Goal: Download file/media

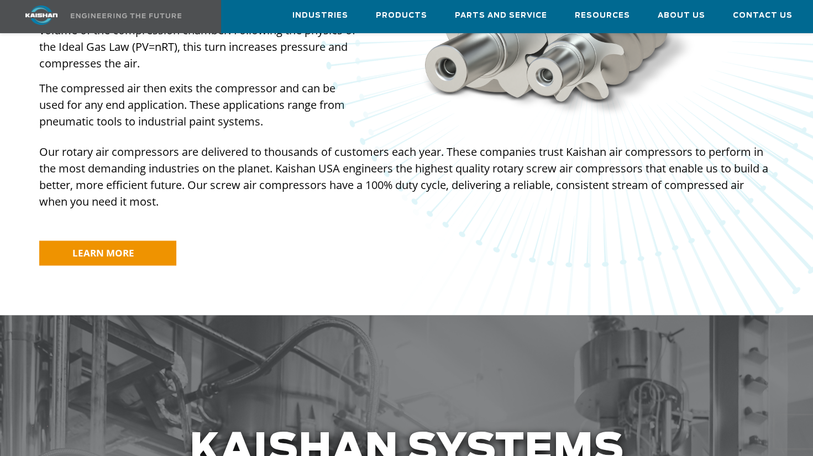
scroll to position [1161, 0]
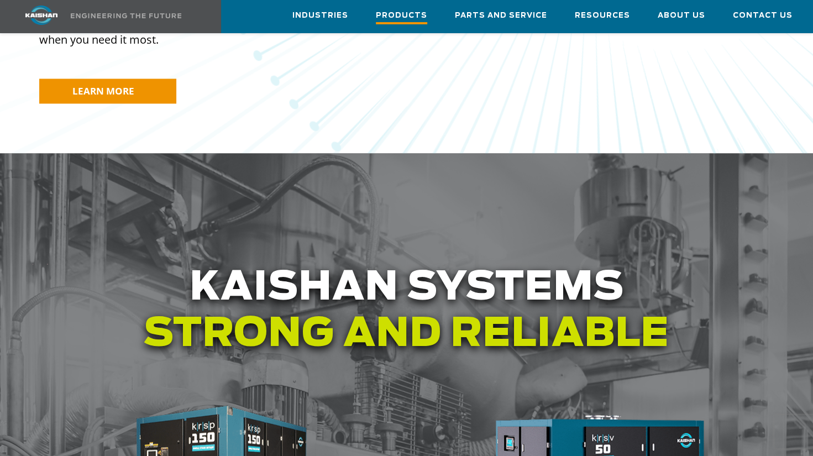
click at [407, 14] on span "Products" at bounding box center [401, 16] width 51 height 15
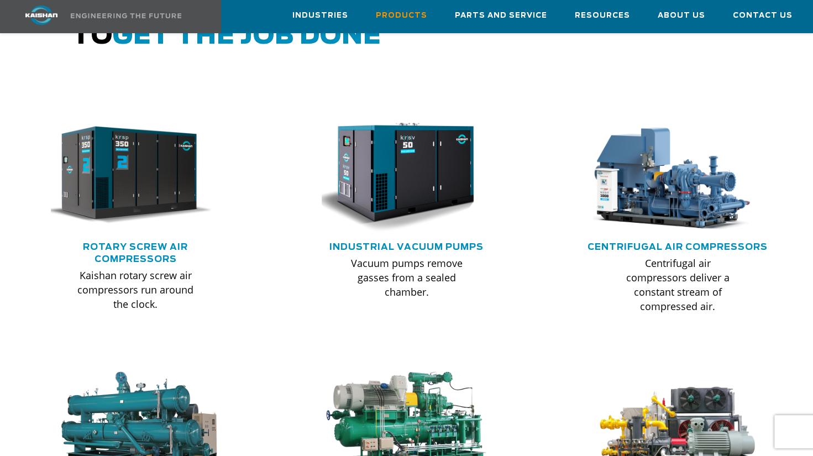
scroll to position [719, 0]
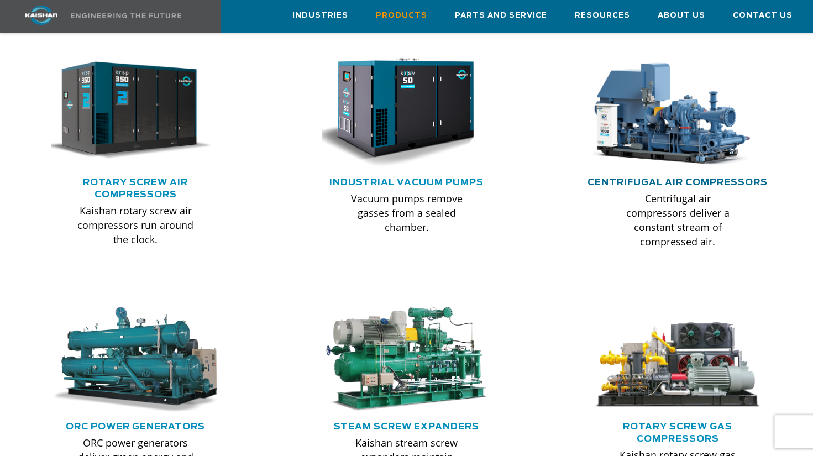
click at [693, 178] on link "Centrifugal Air Compressors" at bounding box center [678, 182] width 180 height 9
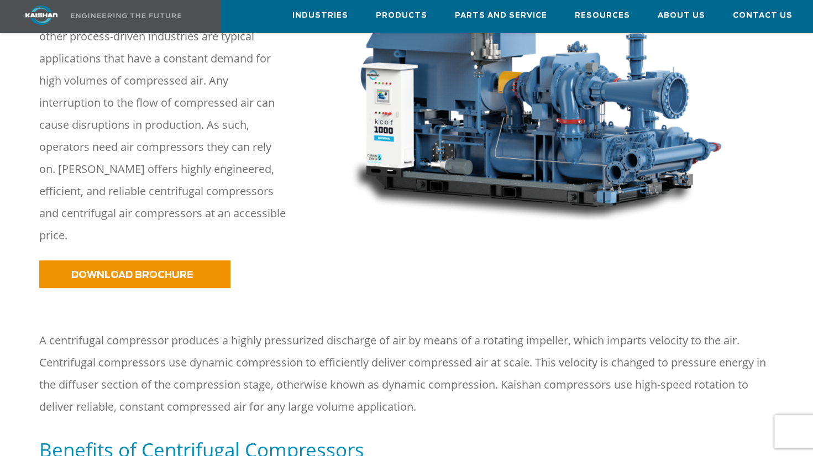
scroll to position [221, 0]
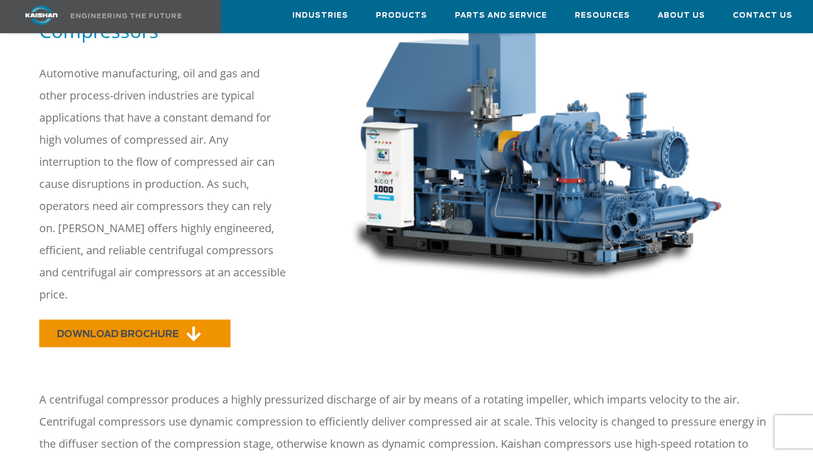
click at [144, 329] on span "DOWNLOAD BROCHURE" at bounding box center [118, 333] width 122 height 9
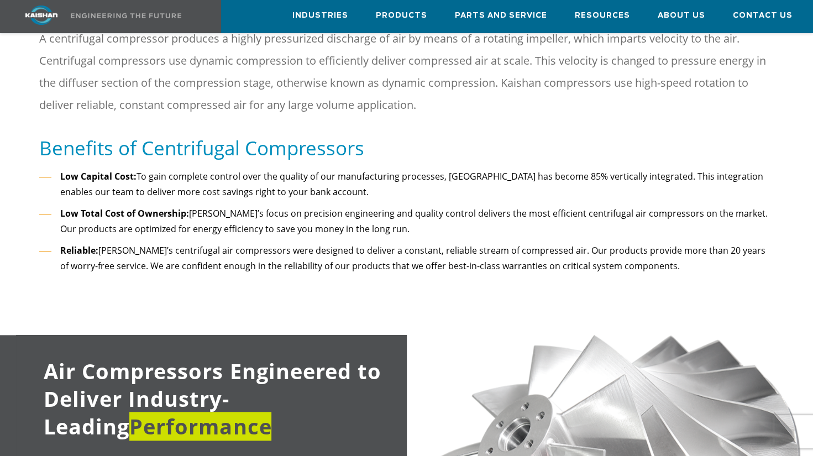
scroll to position [608, 0]
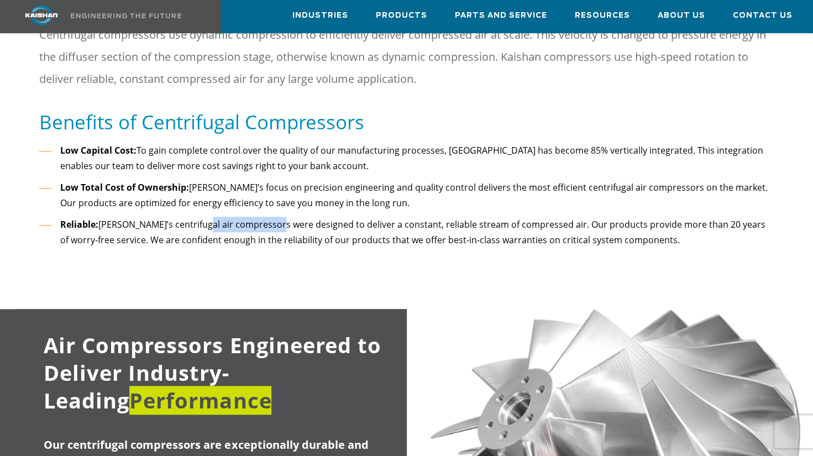
drag, startPoint x: 193, startPoint y: 205, endPoint x: 302, endPoint y: 210, distance: 108.5
click at [294, 217] on li "Reliable: Kaishan’s centrifugal air compressors were designed to deliver a cons…" at bounding box center [406, 233] width 735 height 32
drag, startPoint x: 302, startPoint y: 210, endPoint x: 359, endPoint y: 223, distance: 59.0
click at [359, 223] on li "Reliable: Kaishan’s centrifugal air compressors were designed to deliver a cons…" at bounding box center [406, 233] width 735 height 32
drag, startPoint x: 259, startPoint y: 223, endPoint x: 347, endPoint y: 231, distance: 87.7
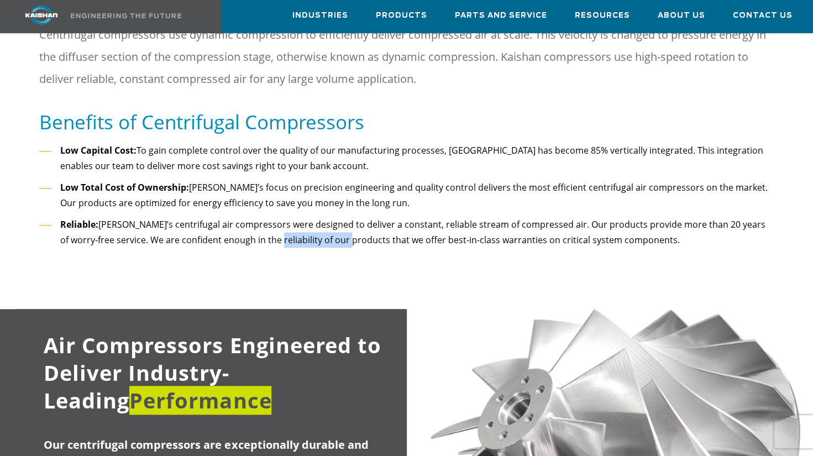
click at [347, 231] on div "Low Capital Cost: To gain complete control over the quality of our manufacturin…" at bounding box center [406, 198] width 735 height 111
drag, startPoint x: 347, startPoint y: 231, endPoint x: 258, endPoint y: 221, distance: 89.6
click at [293, 222] on li "Reliable: Kaishan’s centrifugal air compressors were designed to deliver a cons…" at bounding box center [406, 233] width 735 height 32
click at [238, 223] on li "Reliable: Kaishan’s centrifugal air compressors were designed to deliver a cons…" at bounding box center [406, 233] width 735 height 32
drag, startPoint x: 238, startPoint y: 223, endPoint x: 278, endPoint y: 228, distance: 40.1
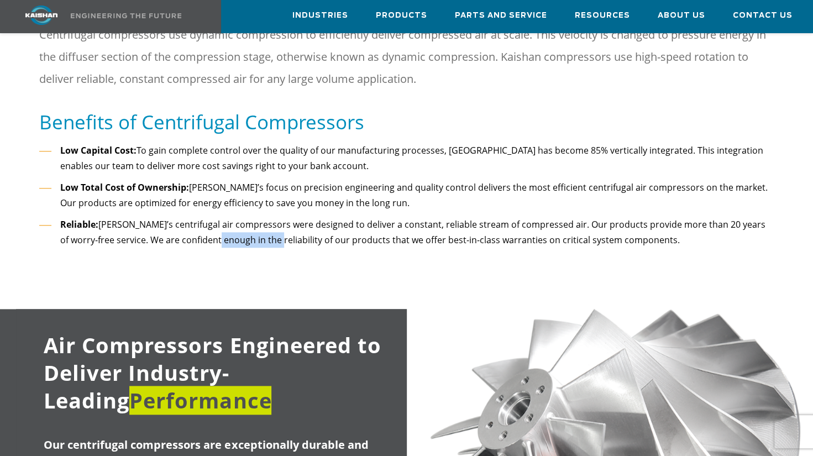
click at [278, 228] on li "Reliable: Kaishan’s centrifugal air compressors were designed to deliver a cons…" at bounding box center [406, 233] width 735 height 32
drag, startPoint x: 278, startPoint y: 228, endPoint x: 146, endPoint y: 224, distance: 131.6
click at [174, 224] on li "Reliable: Kaishan’s centrifugal air compressors were designed to deliver a cons…" at bounding box center [406, 233] width 735 height 32
drag, startPoint x: 113, startPoint y: 224, endPoint x: 205, endPoint y: 223, distance: 92.3
click at [205, 223] on li "Reliable: Kaishan’s centrifugal air compressors were designed to deliver a cons…" at bounding box center [406, 233] width 735 height 32
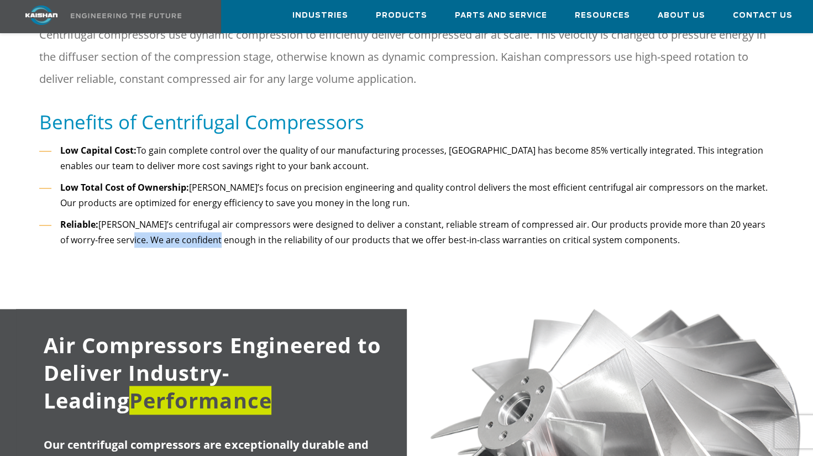
drag, startPoint x: 205, startPoint y: 223, endPoint x: 119, endPoint y: 222, distance: 85.7
click at [119, 222] on li "Reliable: Kaishan’s centrifugal air compressors were designed to deliver a cons…" at bounding box center [406, 233] width 735 height 32
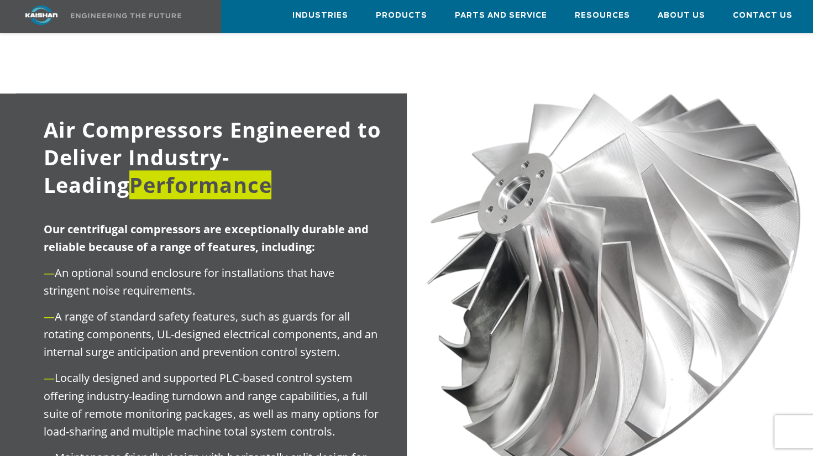
scroll to position [829, 0]
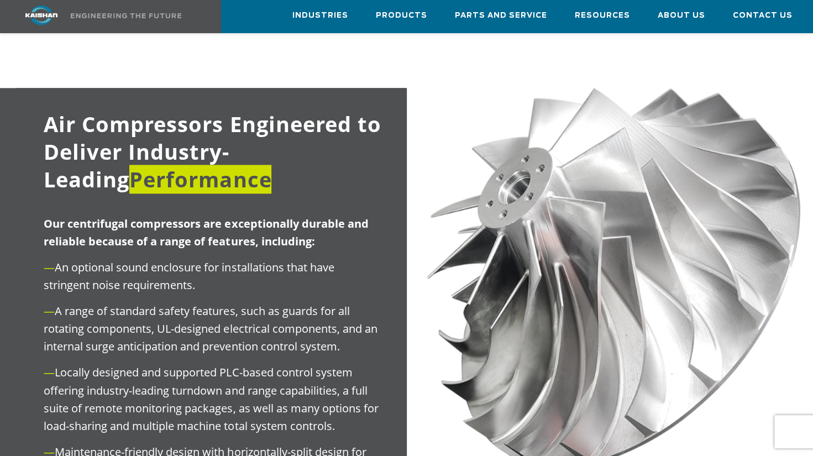
drag, startPoint x: 116, startPoint y: 200, endPoint x: 155, endPoint y: 210, distance: 40.5
click at [155, 216] on strong "Our centrifugal compressors are exceptionally durable and reliable because of a…" at bounding box center [206, 232] width 325 height 33
drag, startPoint x: 155, startPoint y: 210, endPoint x: 119, endPoint y: 222, distance: 38.3
click at [123, 221] on strong "Our centrifugal compressors are exceptionally durable and reliable because of a…" at bounding box center [206, 232] width 325 height 33
drag, startPoint x: 103, startPoint y: 223, endPoint x: 191, endPoint y: 233, distance: 89.0
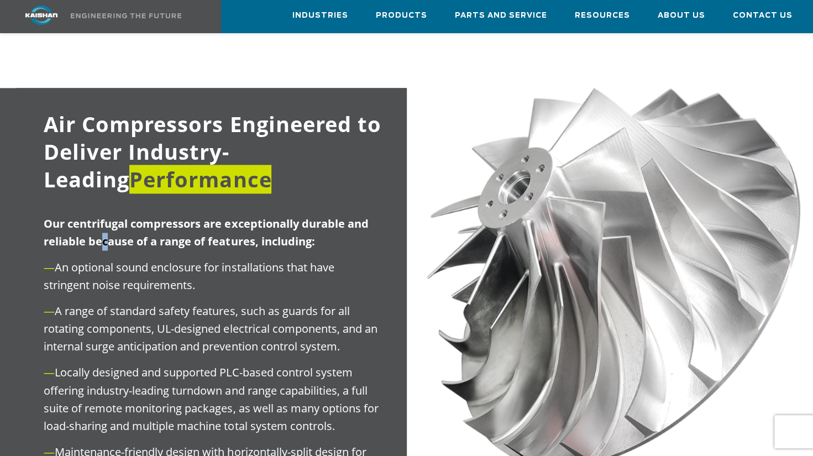
click at [191, 233] on div "Our centrifugal compressors are exceptionally durable and reliable because of a…" at bounding box center [197, 372] width 363 height 315
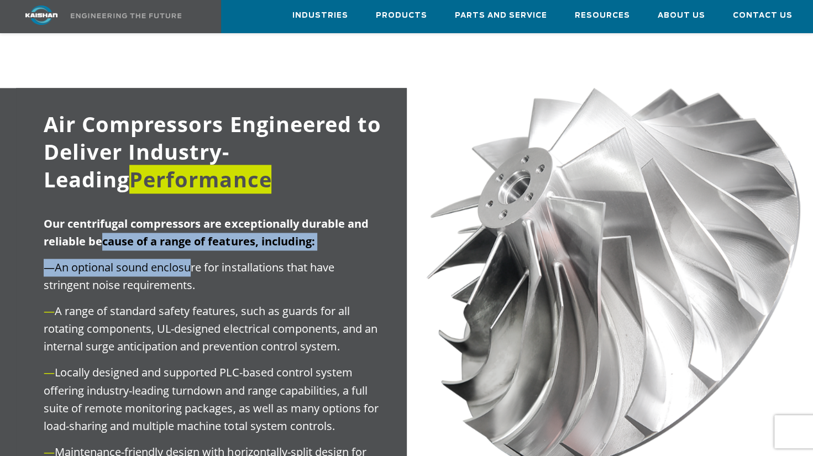
drag, startPoint x: 191, startPoint y: 233, endPoint x: 153, endPoint y: 239, distance: 39.2
click at [153, 239] on div "Our centrifugal compressors are exceptionally durable and reliable because of a…" at bounding box center [197, 372] width 363 height 315
click at [36, 254] on div "Our centrifugal compressors are exceptionally durable and reliable because of a…" at bounding box center [197, 372] width 363 height 315
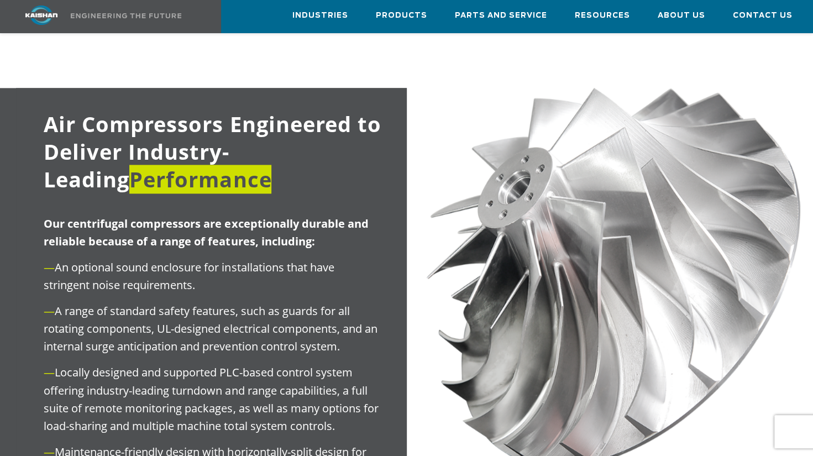
drag, startPoint x: 85, startPoint y: 253, endPoint x: 159, endPoint y: 257, distance: 74.7
click at [159, 259] on p "— An optional sound enclosure for installations that have stringent noise requi…" at bounding box center [211, 276] width 335 height 35
click at [160, 259] on p "— An optional sound enclosure for installations that have stringent noise requi…" at bounding box center [211, 276] width 335 height 35
drag, startPoint x: 108, startPoint y: 263, endPoint x: 60, endPoint y: 269, distance: 48.4
click at [108, 264] on p "— An optional sound enclosure for installations that have stringent noise requi…" at bounding box center [211, 276] width 335 height 35
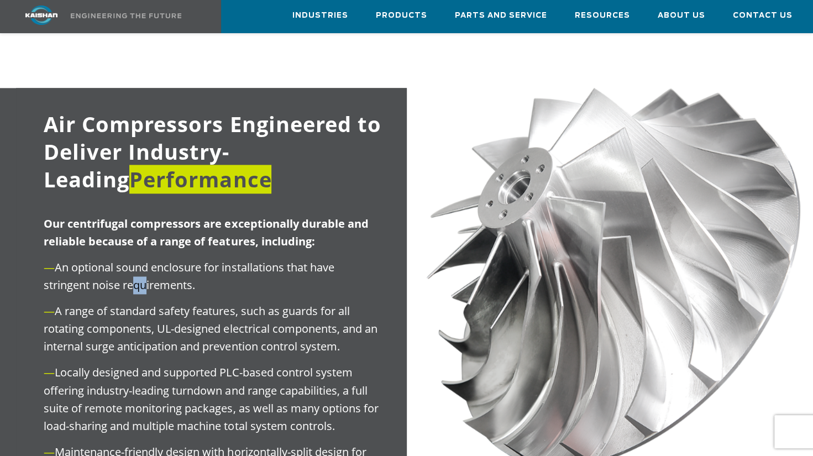
click at [145, 264] on p "— An optional sound enclosure for installations that have stringent noise requi…" at bounding box center [211, 276] width 335 height 35
drag, startPoint x: 145, startPoint y: 264, endPoint x: 134, endPoint y: 269, distance: 12.4
click at [107, 265] on p "— An optional sound enclosure for installations that have stringent noise requi…" at bounding box center [211, 276] width 335 height 35
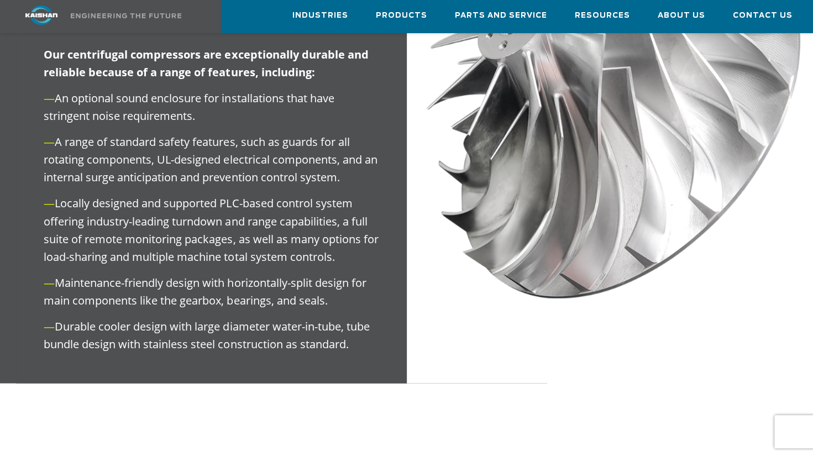
scroll to position [1050, 0]
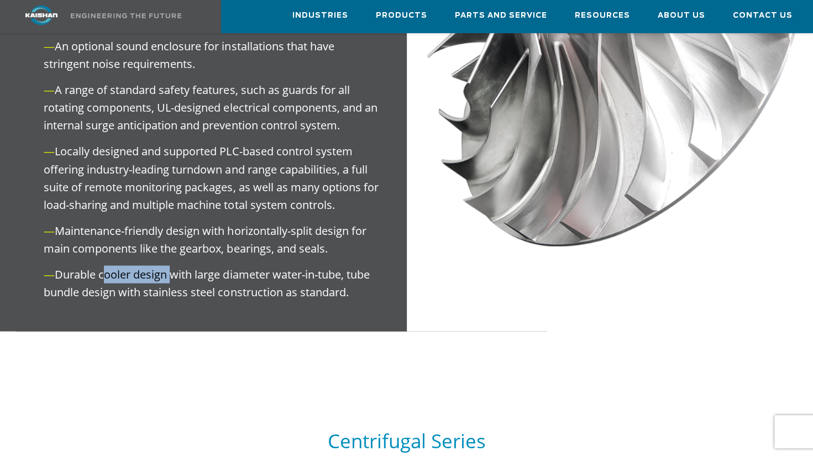
drag, startPoint x: 114, startPoint y: 261, endPoint x: 182, endPoint y: 259, distance: 68.0
click at [182, 265] on p "— Durable cooler design with large diameter water-in-tube, tube bundle design w…" at bounding box center [211, 282] width 335 height 35
drag, startPoint x: 182, startPoint y: 259, endPoint x: 170, endPoint y: 270, distance: 16.0
click at [170, 270] on p "— Durable cooler design with large diameter water-in-tube, tube bundle design w…" at bounding box center [211, 282] width 335 height 35
drag, startPoint x: 141, startPoint y: 278, endPoint x: 176, endPoint y: 279, distance: 34.8
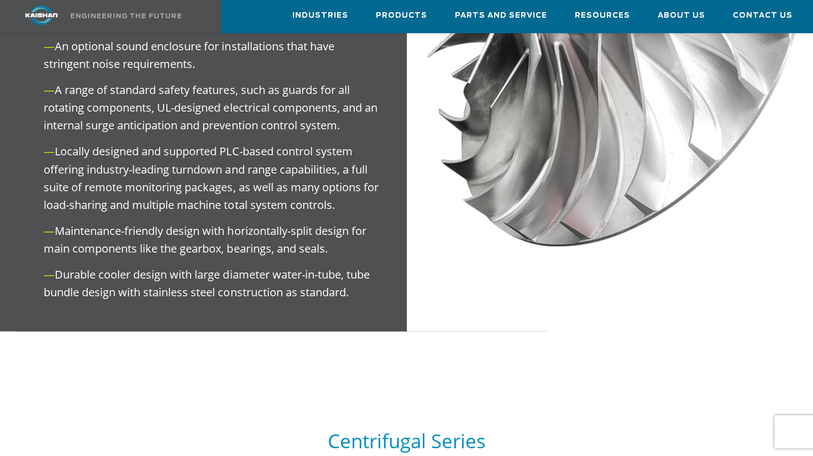
click at [142, 278] on p "— Durable cooler design with large diameter water-in-tube, tube bundle design w…" at bounding box center [211, 282] width 335 height 35
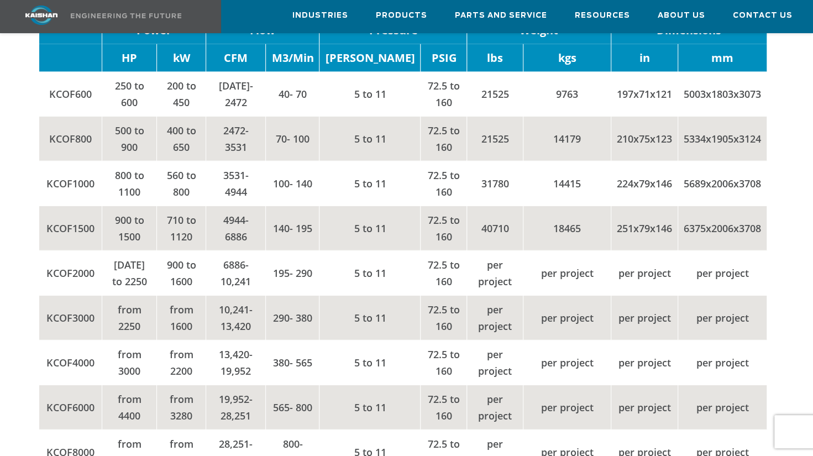
scroll to position [1457, 0]
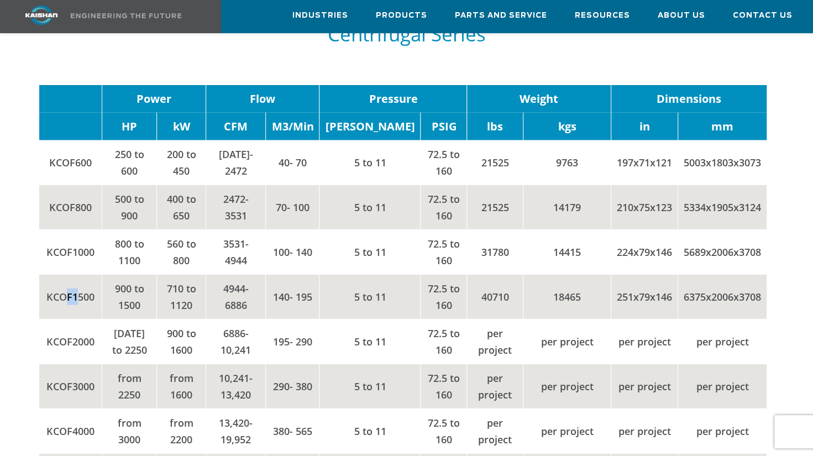
drag, startPoint x: 72, startPoint y: 285, endPoint x: 102, endPoint y: 285, distance: 29.9
click at [102, 285] on td "KCOF1500" at bounding box center [70, 297] width 63 height 45
click at [105, 285] on td "900 to 1500" at bounding box center [129, 297] width 55 height 45
click at [196, 289] on td "710 to 1120" at bounding box center [181, 297] width 49 height 45
drag, startPoint x: 245, startPoint y: 281, endPoint x: 254, endPoint y: 281, distance: 8.8
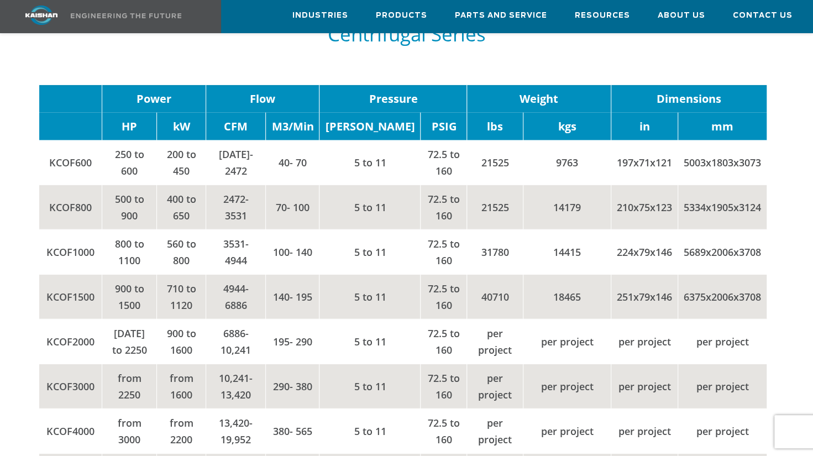
click at [254, 281] on td "4944- 6886" at bounding box center [236, 297] width 60 height 45
drag, startPoint x: 254, startPoint y: 281, endPoint x: 230, endPoint y: 278, distance: 24.6
click at [230, 278] on td "4944- 6886" at bounding box center [236, 297] width 60 height 45
drag, startPoint x: 261, startPoint y: 272, endPoint x: 276, endPoint y: 272, distance: 14.9
click at [265, 275] on td "4944- 6886" at bounding box center [236, 297] width 60 height 45
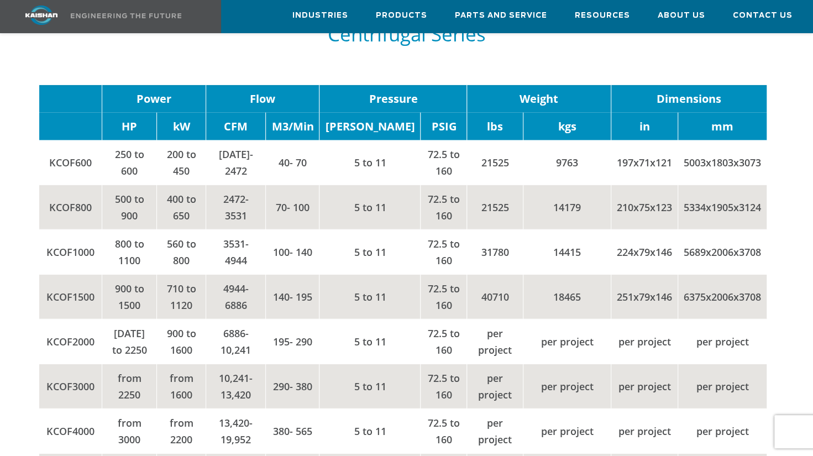
drag, startPoint x: 251, startPoint y: 325, endPoint x: 268, endPoint y: 326, distance: 17.2
click at [265, 326] on td "6886- 10,241" at bounding box center [236, 342] width 60 height 45
drag, startPoint x: 268, startPoint y: 326, endPoint x: 252, endPoint y: 341, distance: 21.9
click at [252, 341] on td "6886- 10,241" at bounding box center [236, 342] width 60 height 45
click at [246, 338] on td "6886- 10,241" at bounding box center [236, 342] width 60 height 45
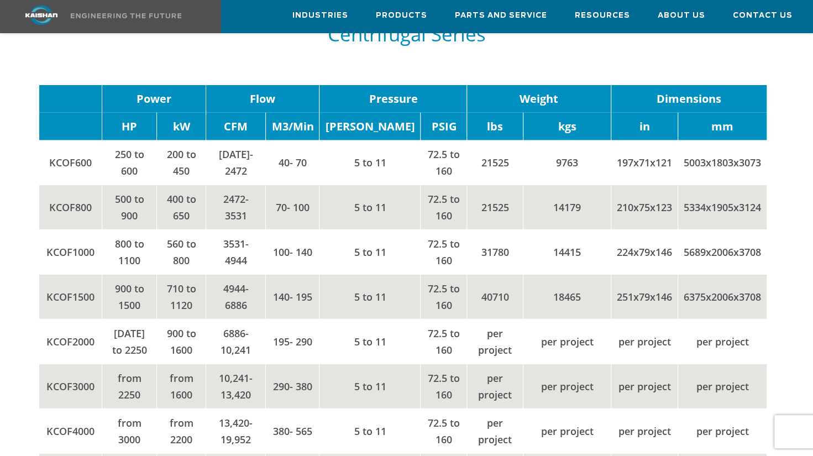
click at [265, 343] on td "6886- 10,241" at bounding box center [236, 342] width 60 height 45
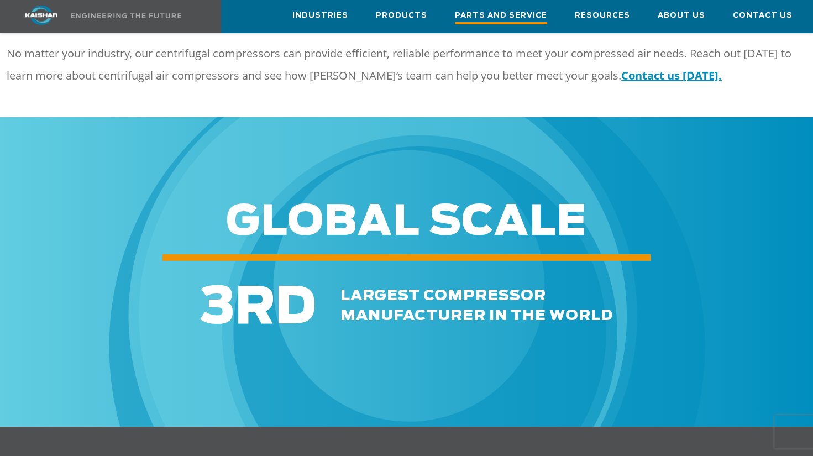
scroll to position [1990, 0]
